Goal: Transaction & Acquisition: Purchase product/service

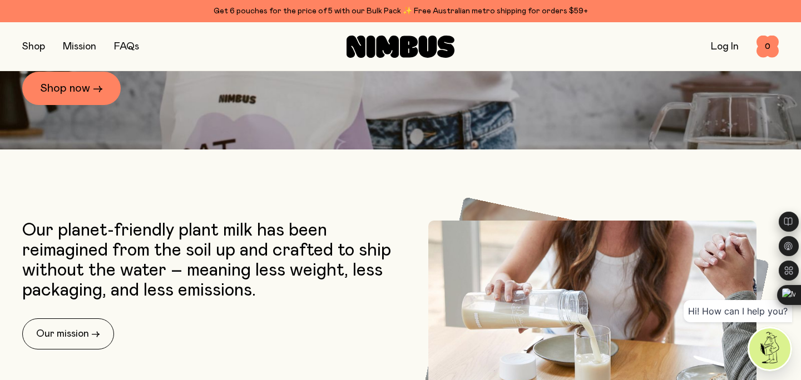
scroll to position [291, 0]
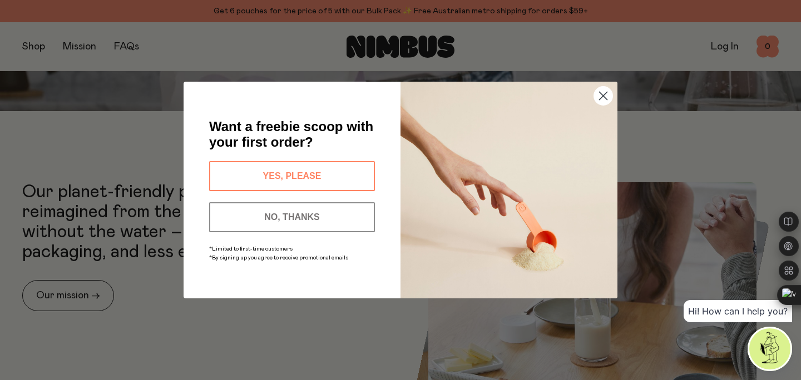
click at [260, 175] on button "YES, PLEASE" at bounding box center [292, 176] width 166 height 30
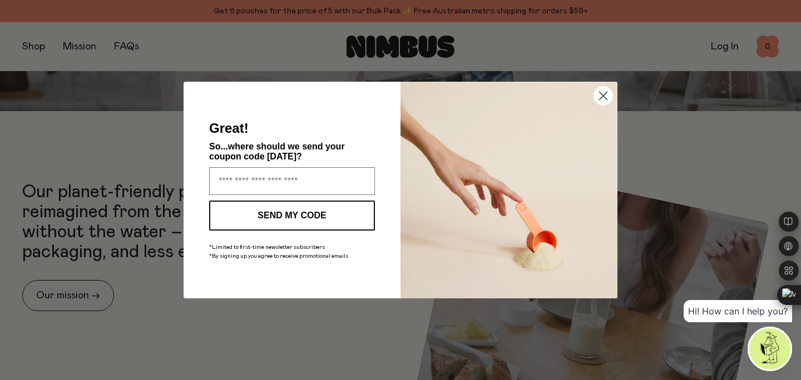
click at [260, 175] on input "Enter your email address" at bounding box center [292, 181] width 166 height 28
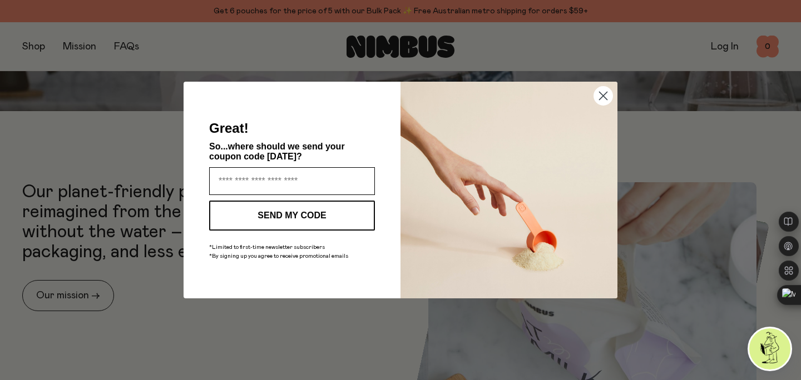
type input "**********"
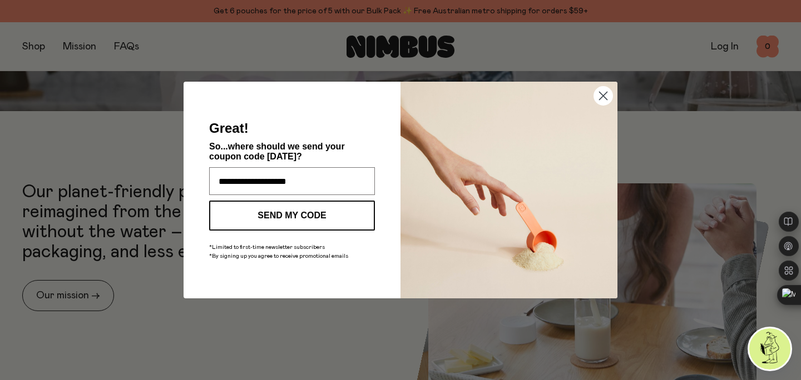
click at [285, 215] on button "SEND MY CODE" at bounding box center [292, 216] width 166 height 30
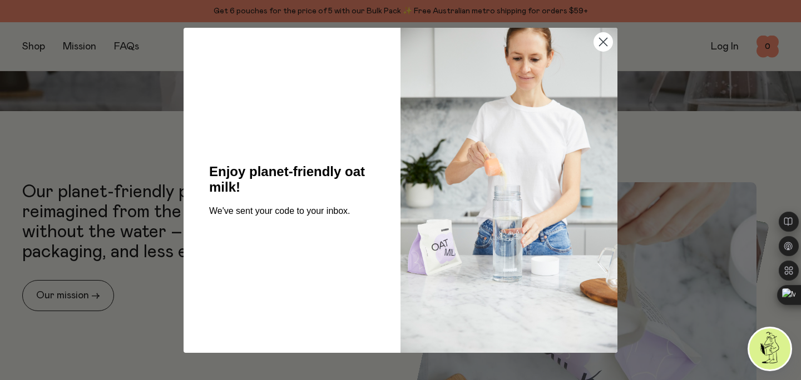
click at [605, 44] on icon "Close dialog" at bounding box center [602, 41] width 19 height 19
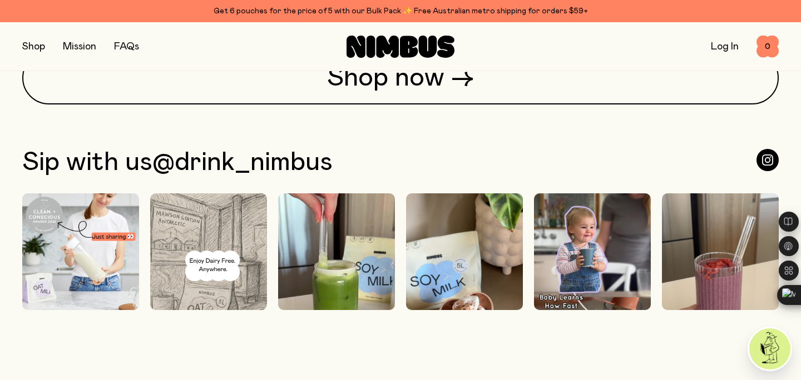
scroll to position [2753, 0]
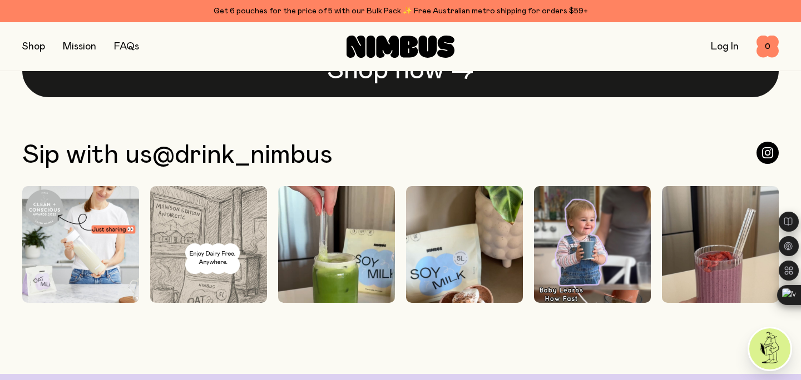
click at [282, 80] on link "Shop now →" at bounding box center [400, 70] width 756 height 53
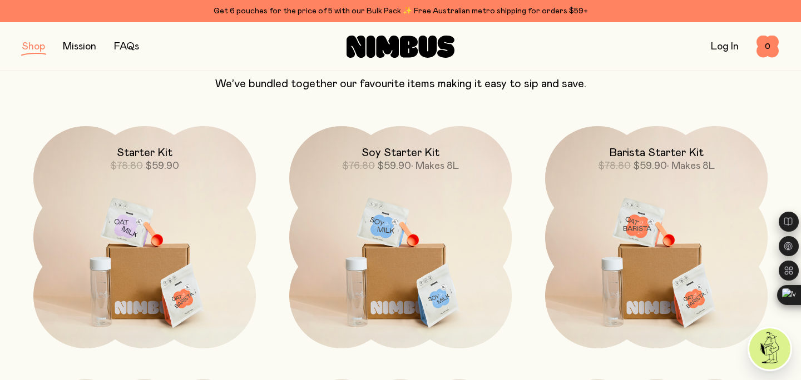
scroll to position [752, 0]
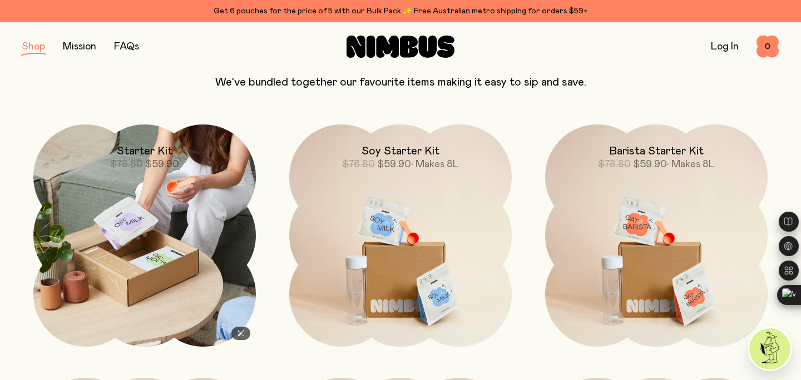
click at [199, 189] on img at bounding box center [144, 236] width 222 height 222
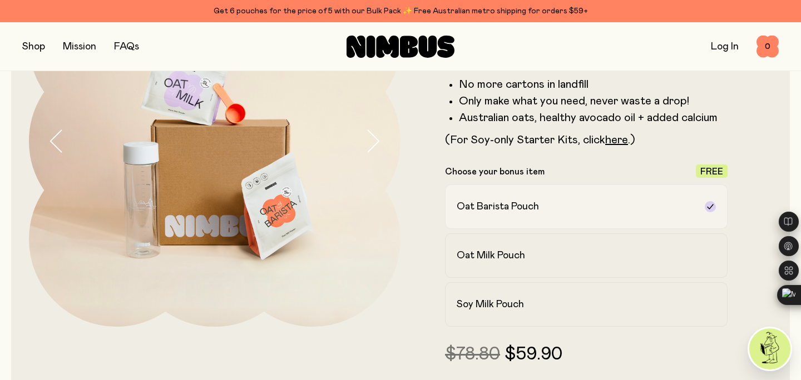
scroll to position [189, 0]
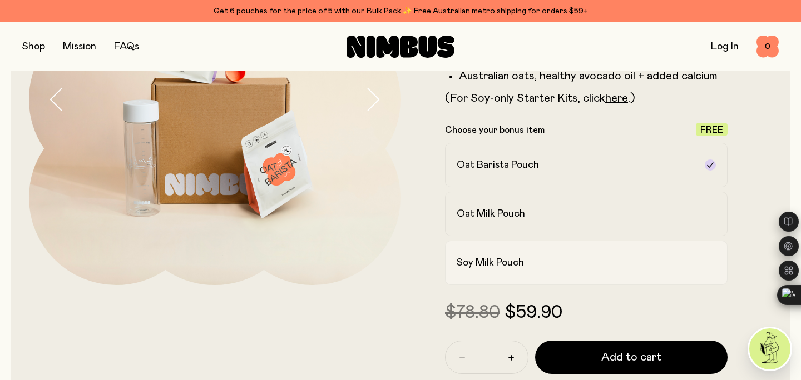
click at [516, 257] on h2 "Soy Milk Pouch" at bounding box center [490, 262] width 67 height 13
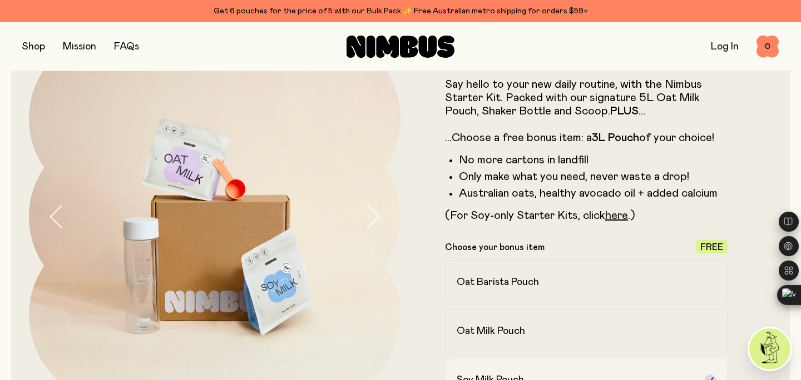
scroll to position [75, 0]
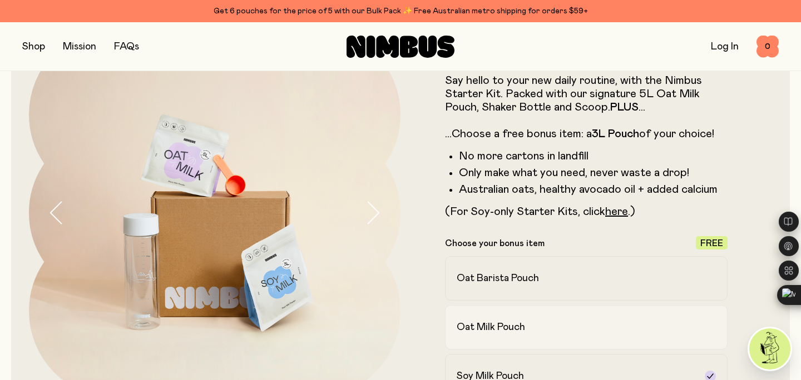
click at [503, 316] on label "Oat Milk Pouch" at bounding box center [586, 327] width 283 height 44
click at [508, 281] on h2 "Oat Barista Pouch" at bounding box center [498, 278] width 82 height 13
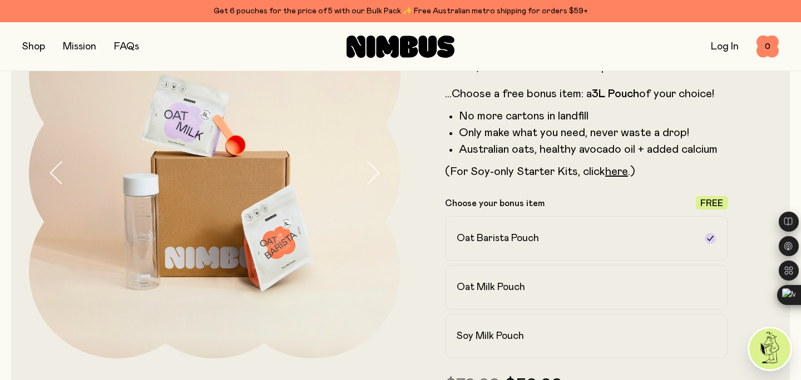
scroll to position [115, 0]
click at [499, 336] on h2 "Soy Milk Pouch" at bounding box center [490, 336] width 67 height 13
click at [502, 293] on h2 "Oat Milk Pouch" at bounding box center [491, 287] width 68 height 13
click at [506, 240] on h2 "Oat Barista Pouch" at bounding box center [498, 238] width 82 height 13
click at [486, 329] on label "Soy Milk Pouch" at bounding box center [586, 337] width 283 height 44
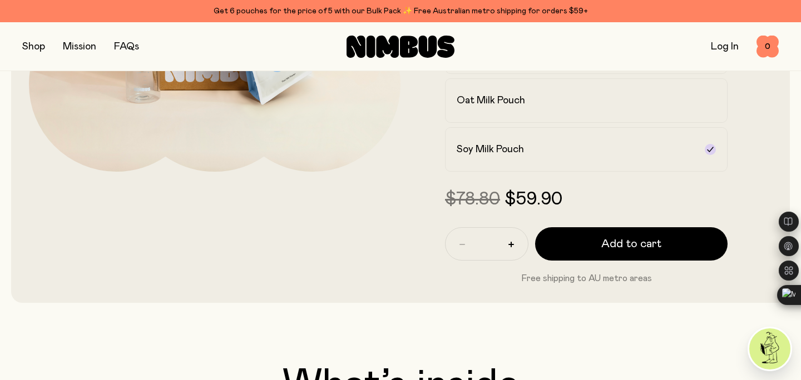
scroll to position [301, 0]
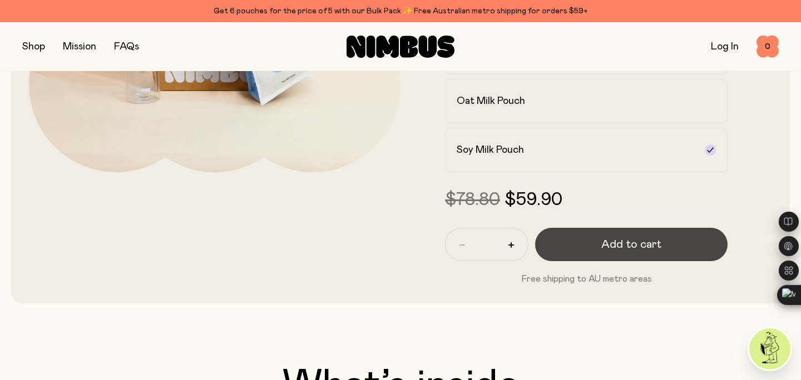
click at [611, 255] on button "Add to cart" at bounding box center [631, 244] width 192 height 33
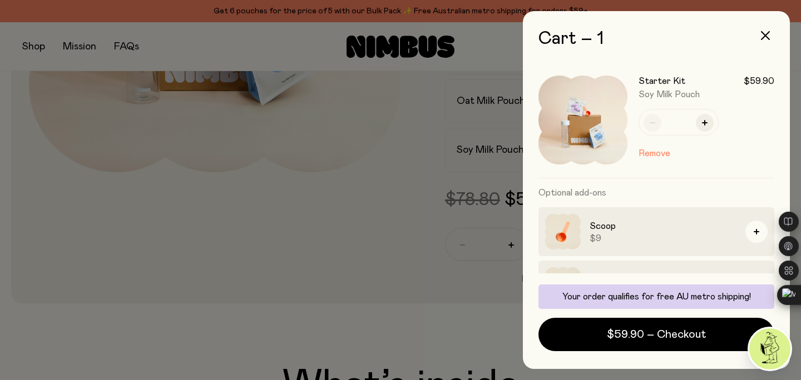
scroll to position [90, 0]
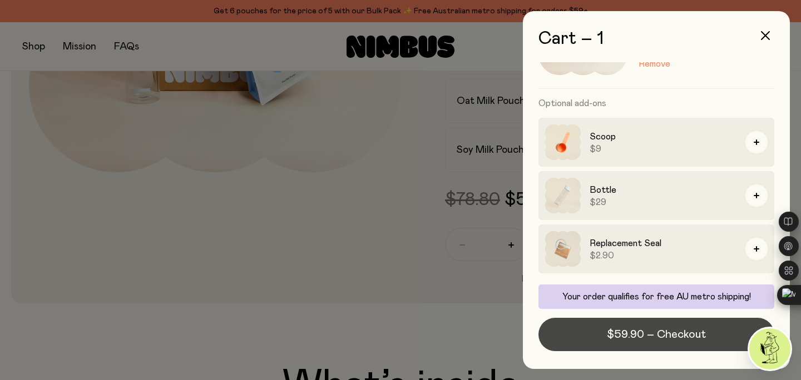
click at [627, 328] on span "$59.90 – Checkout" at bounding box center [656, 335] width 99 height 16
